Goal: Task Accomplishment & Management: Manage account settings

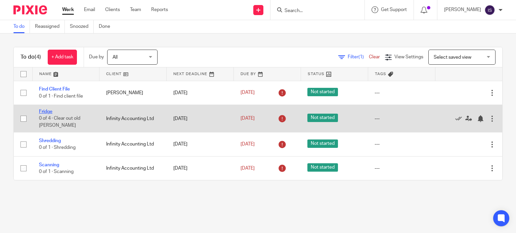
click at [48, 110] on link "Fridge" at bounding box center [45, 111] width 13 height 5
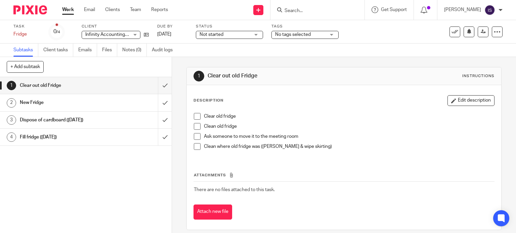
click at [64, 12] on link "Work" at bounding box center [68, 9] width 12 height 7
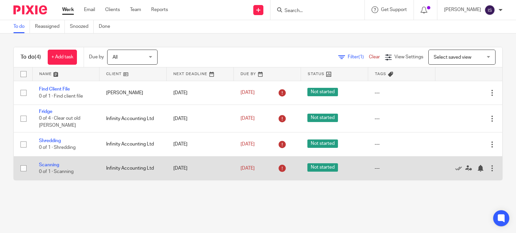
click at [79, 165] on td "Scanning 0 of 1 · Scanning" at bounding box center [65, 168] width 67 height 24
click at [45, 165] on link "Scanning" at bounding box center [49, 165] width 20 height 5
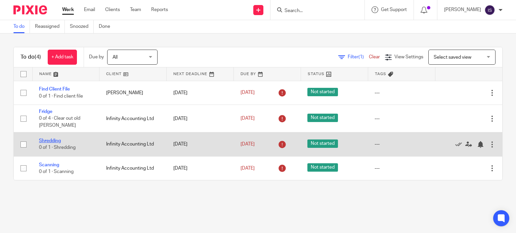
click at [53, 140] on link "Shredding" at bounding box center [50, 141] width 22 height 5
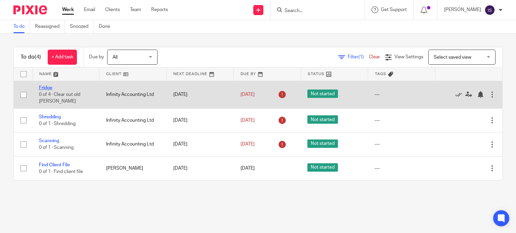
click at [42, 86] on link "Fridge" at bounding box center [45, 88] width 13 height 5
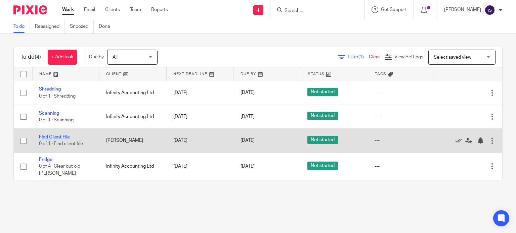
click at [60, 137] on link "Find Client File" at bounding box center [54, 137] width 31 height 5
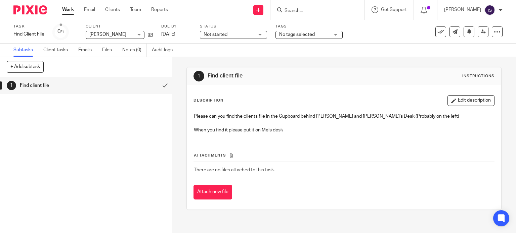
click at [141, 33] on div "Sarah Laing Sarah Laing" at bounding box center [115, 35] width 59 height 8
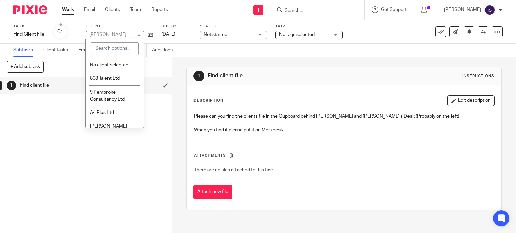
click at [156, 66] on div "+ Add subtask Cancel + Add" at bounding box center [86, 67] width 172 height 20
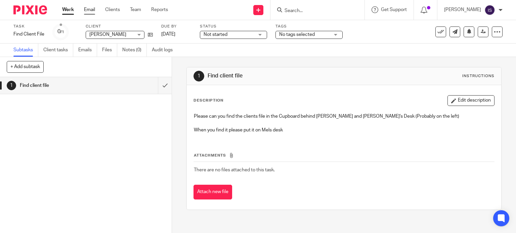
click at [86, 8] on link "Email" at bounding box center [89, 9] width 11 height 7
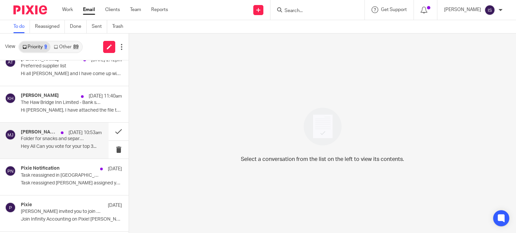
scroll to position [154, 0]
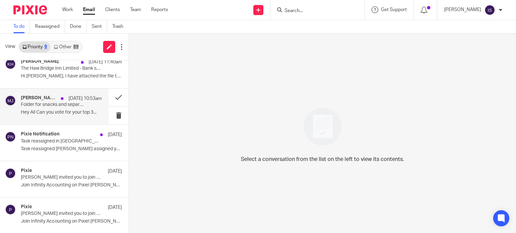
click at [41, 100] on h4 "Melissa Jones" at bounding box center [39, 98] width 37 height 6
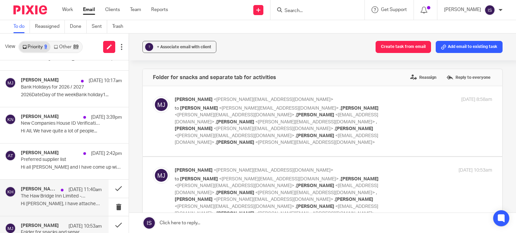
scroll to position [67, 0]
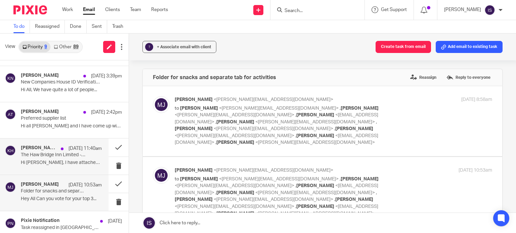
click at [46, 162] on p "Hi Izzie, I have attached the file that we..." at bounding box center [61, 163] width 81 height 6
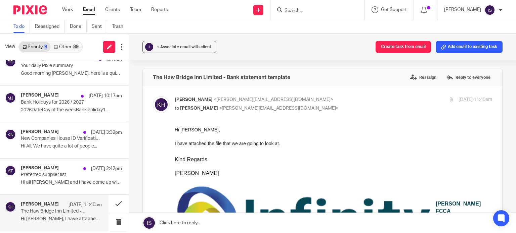
scroll to position [0, 0]
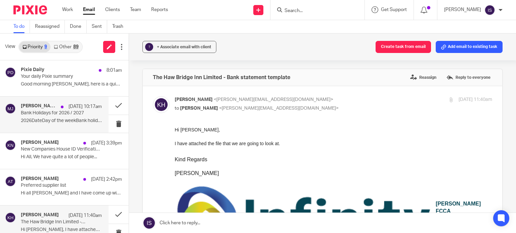
click at [55, 117] on div "Melissa Jones 18 Sep 10:17am Bank Holidays for 2026 / 2027 2026DateDay of the w…" at bounding box center [61, 114] width 81 height 22
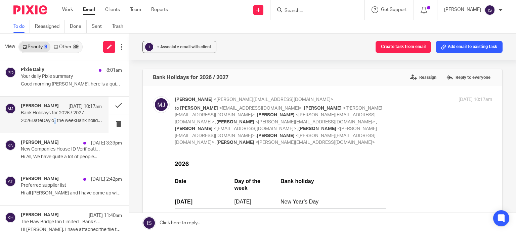
click at [73, 46] on div "89" at bounding box center [75, 47] width 5 height 5
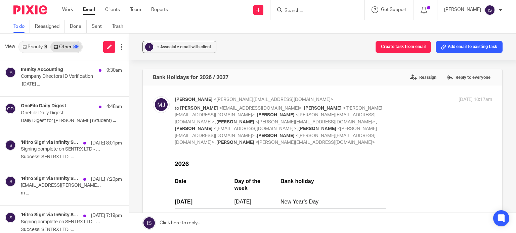
click at [40, 45] on link "Priority 9" at bounding box center [34, 47] width 31 height 11
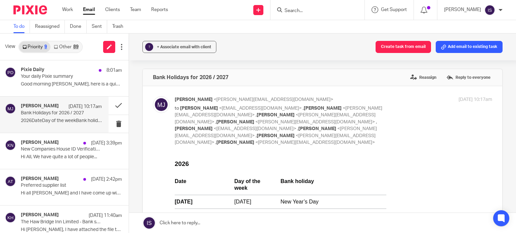
click at [68, 6] on div "Work Email Clients Team Reports Work Email Clients Team Reports Settings" at bounding box center [116, 10] width 123 height 20
click at [72, 11] on link "Work" at bounding box center [67, 9] width 11 height 7
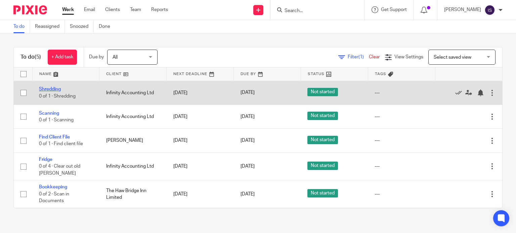
click at [52, 91] on link "Shredding" at bounding box center [50, 89] width 22 height 5
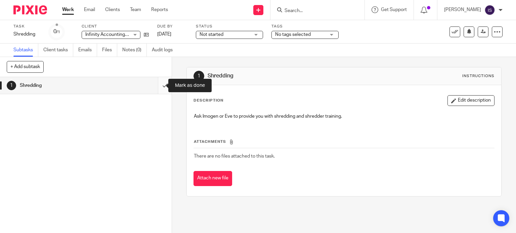
click at [158, 84] on input "submit" at bounding box center [86, 85] width 172 height 17
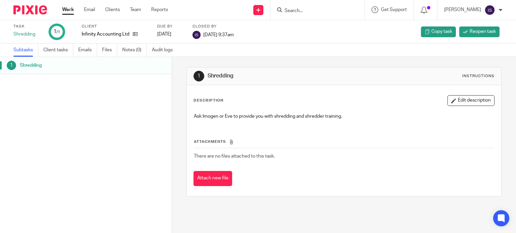
click at [60, 8] on div "Work Email Clients Team Reports Work Email Clients Team Reports Settings" at bounding box center [116, 10] width 123 height 20
click at [68, 6] on div "Work Email Clients Team Reports Work Email Clients Team Reports Settings" at bounding box center [116, 10] width 123 height 20
click at [68, 11] on link "Work" at bounding box center [68, 9] width 12 height 7
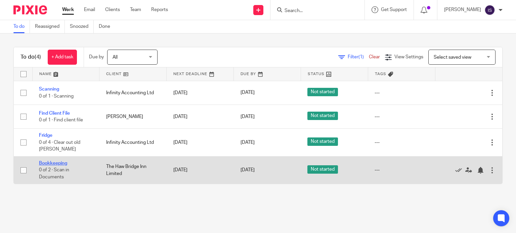
click at [48, 164] on link "Bookkeeping" at bounding box center [53, 163] width 28 height 5
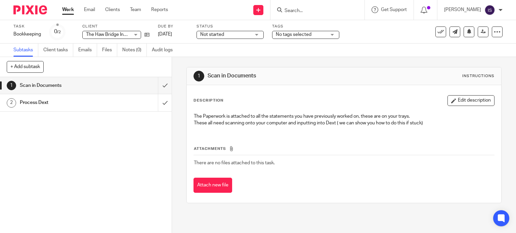
click at [28, 47] on link "Subtasks" at bounding box center [25, 50] width 25 height 13
click at [70, 12] on link "Work" at bounding box center [68, 9] width 12 height 7
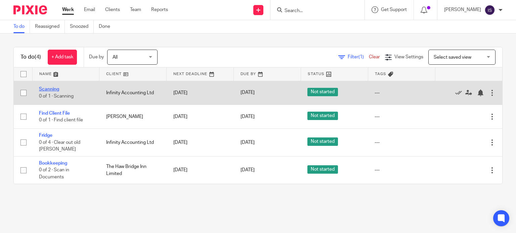
click at [48, 89] on link "Scanning" at bounding box center [49, 89] width 20 height 5
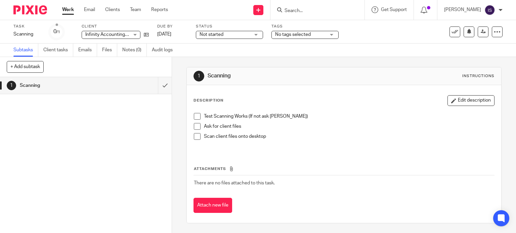
click at [68, 10] on link "Work" at bounding box center [68, 9] width 12 height 7
